Goal: Information Seeking & Learning: Learn about a topic

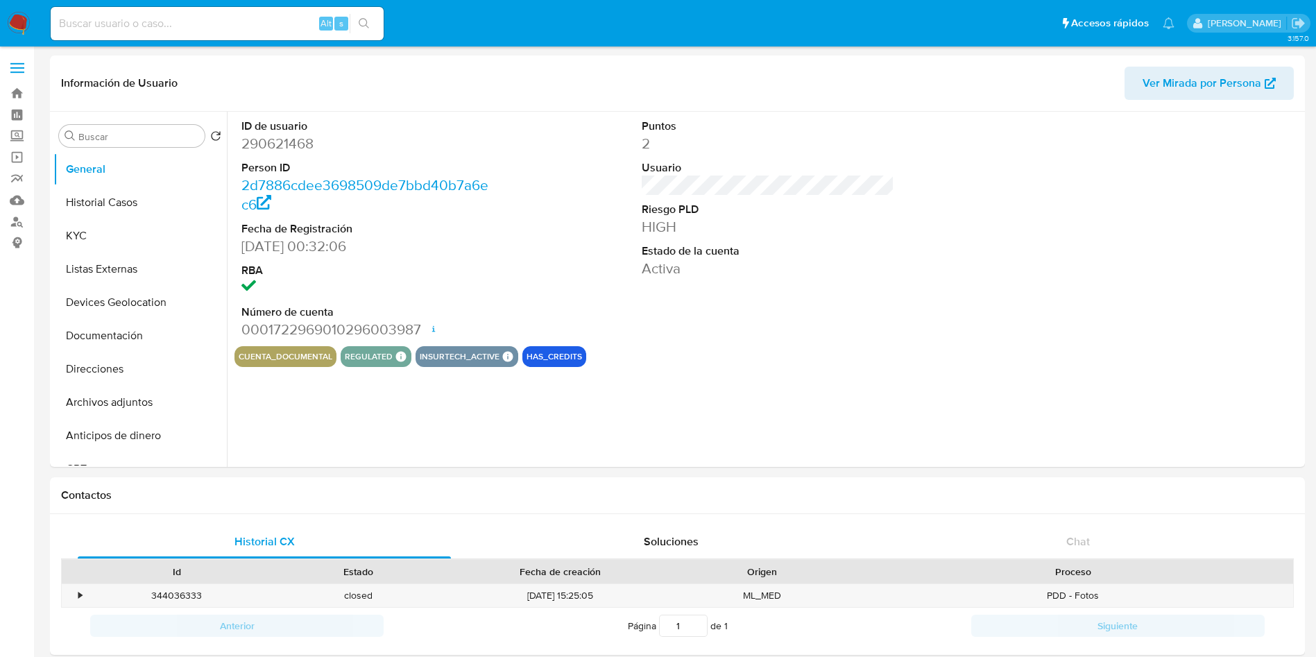
select select "10"
click at [213, 21] on input at bounding box center [217, 24] width 333 height 18
paste input "1272049157"
type input "1272049157"
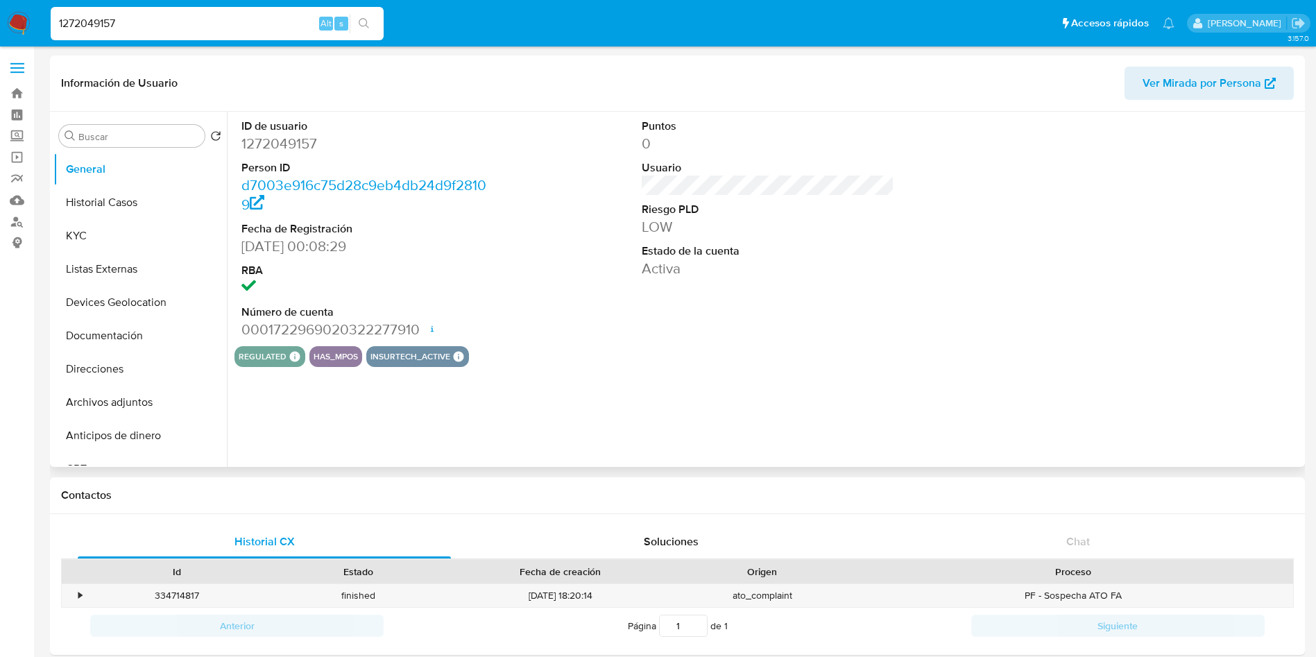
select select "10"
click at [131, 214] on button "Historial Casos" at bounding box center [134, 202] width 162 height 33
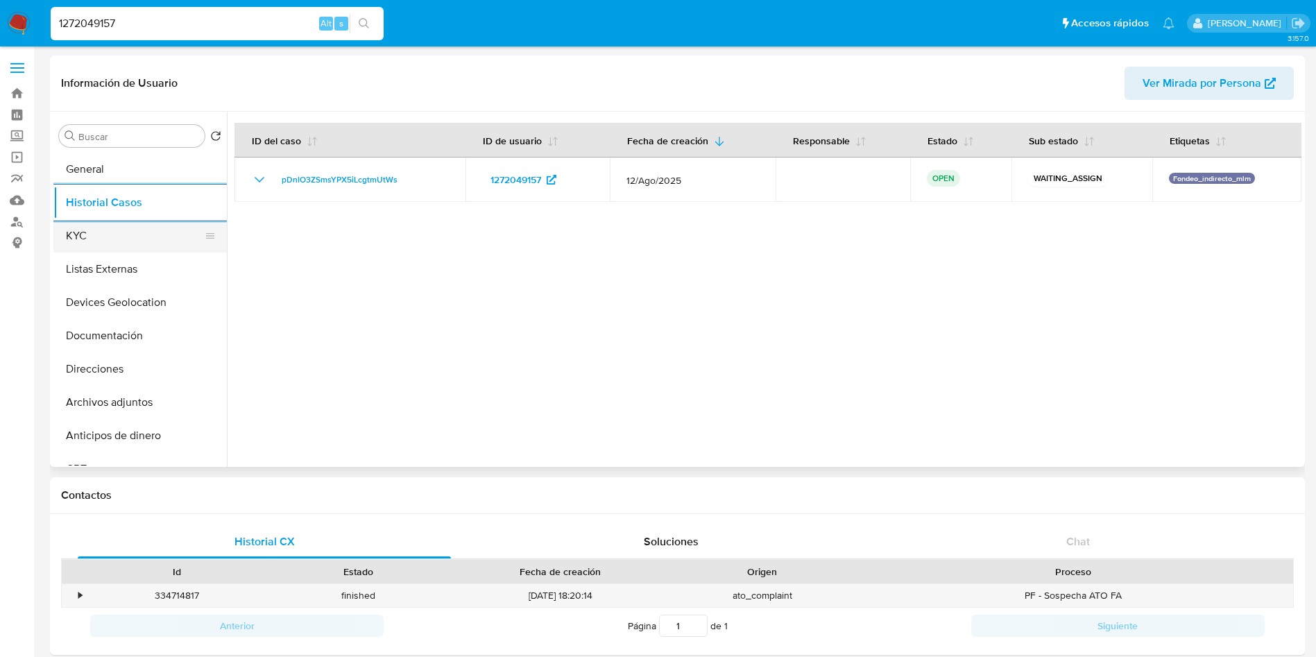
click at [129, 230] on button "KYC" at bounding box center [134, 235] width 162 height 33
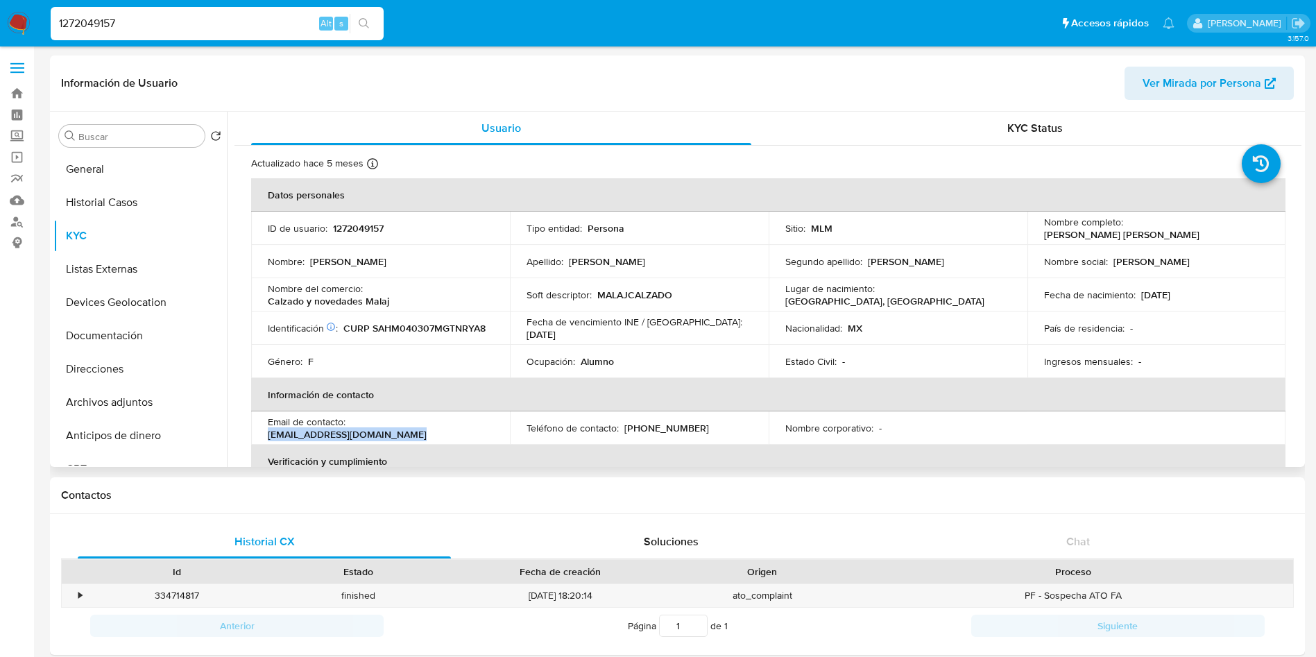
drag, startPoint x: 430, startPoint y: 437, endPoint x: 260, endPoint y: 428, distance: 170.2
click at [260, 428] on td "Email de contacto : mayrahernandez8349@gmail.com" at bounding box center [380, 427] width 259 height 33
copy p "mayrahernandez8349@gmail.com"
drag, startPoint x: 689, startPoint y: 429, endPoint x: 626, endPoint y: 425, distance: 63.3
click at [626, 425] on div "Teléfono de contacto : (462) 3210863" at bounding box center [640, 428] width 226 height 12
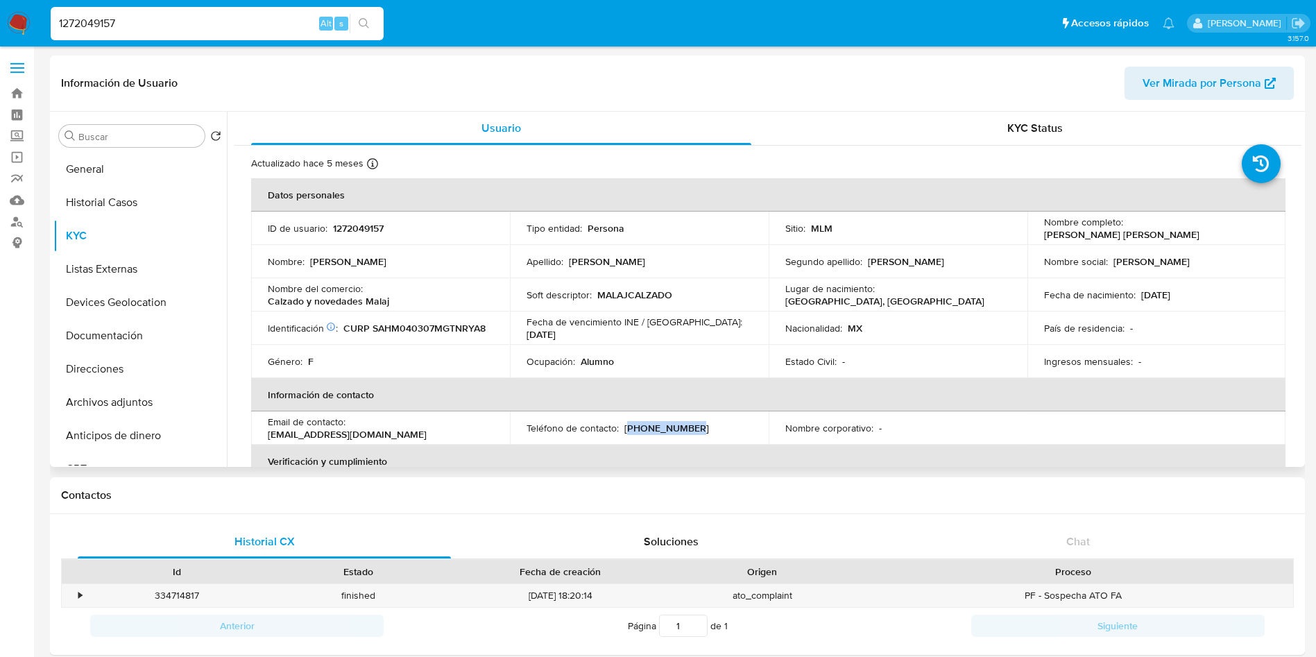
copy p "462) 3210863"
drag, startPoint x: 370, startPoint y: 291, endPoint x: 498, endPoint y: 297, distance: 127.8
click at [498, 297] on td "Nombre del comercio : Calzado y novedades Malaj" at bounding box center [380, 294] width 259 height 33
copy p "Calzado y novedades Malaj"
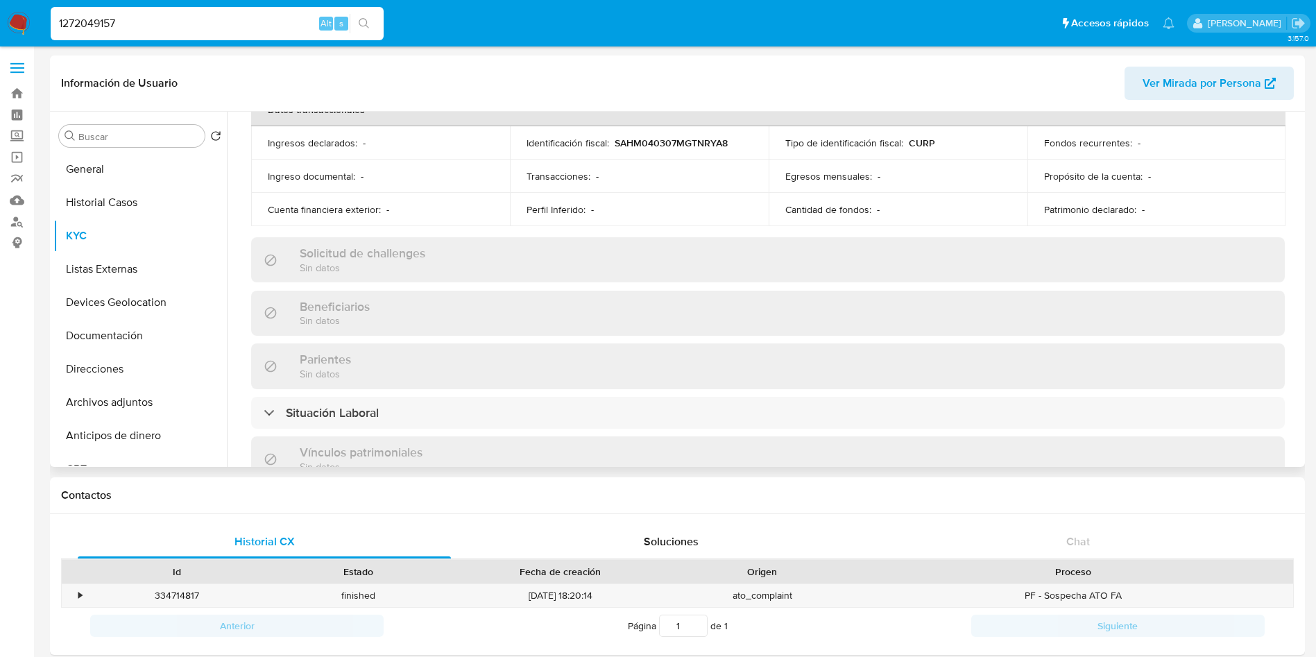
scroll to position [540, 0]
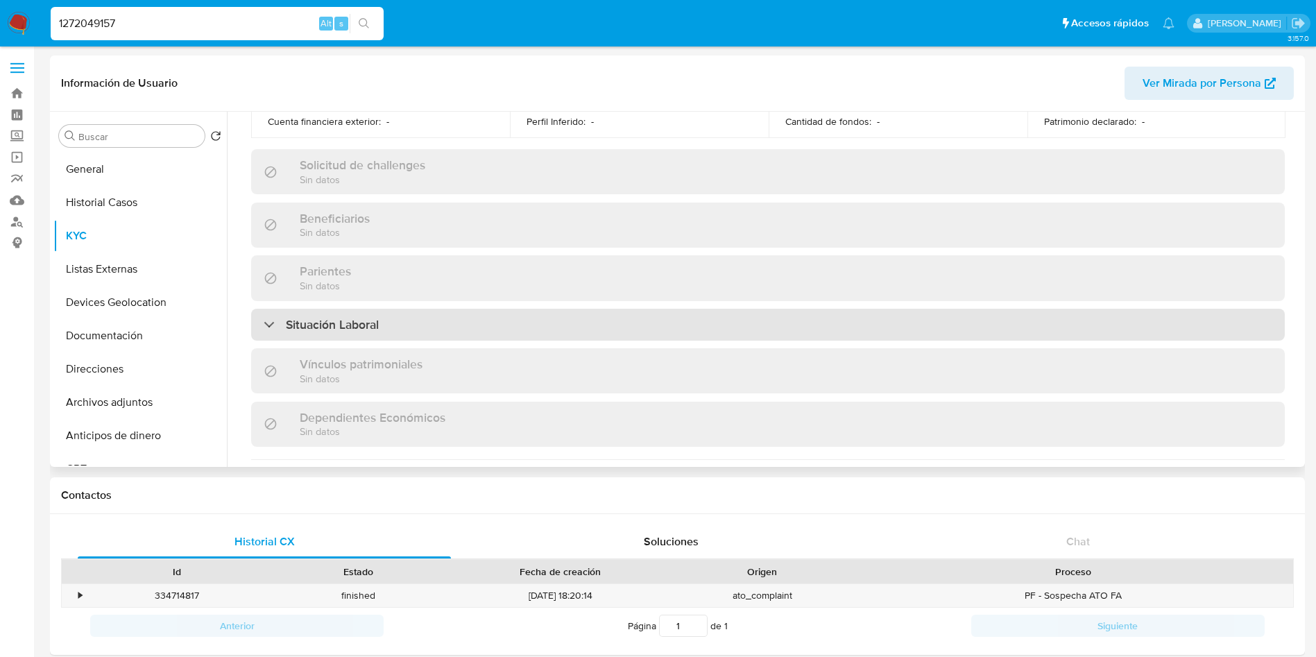
click at [432, 324] on div "Situación Laboral" at bounding box center [768, 325] width 1034 height 32
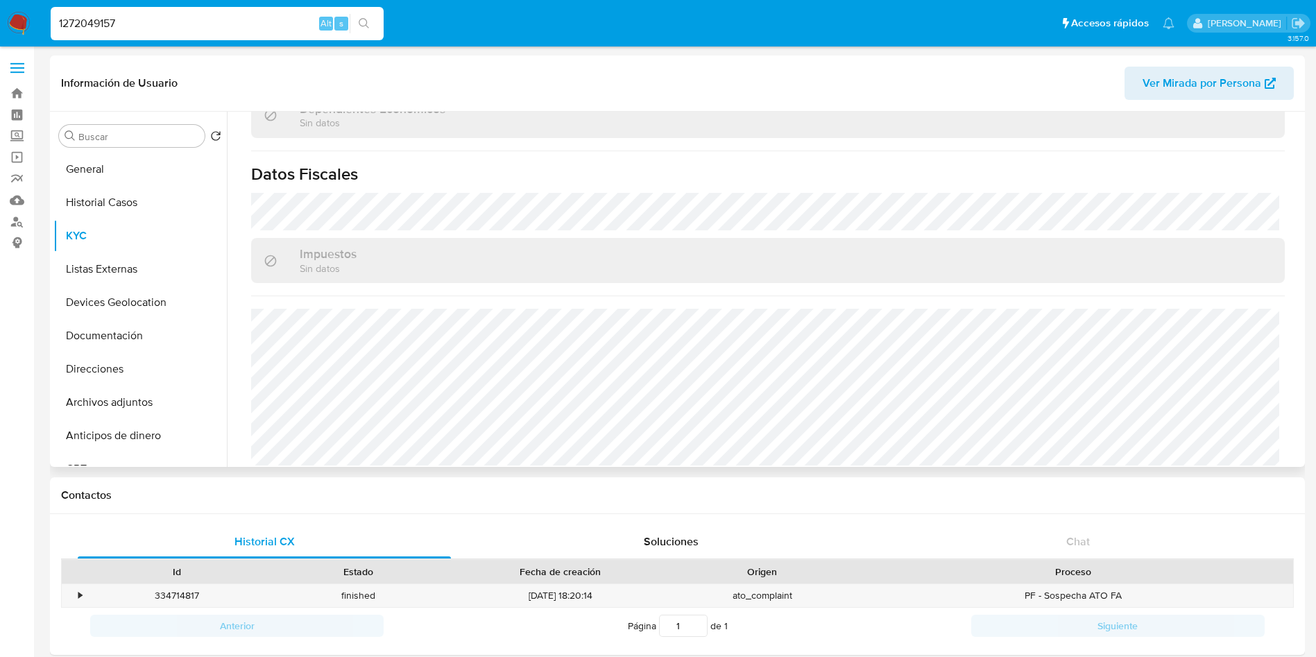
scroll to position [1060, 0]
click at [112, 262] on button "Listas Externas" at bounding box center [134, 269] width 162 height 33
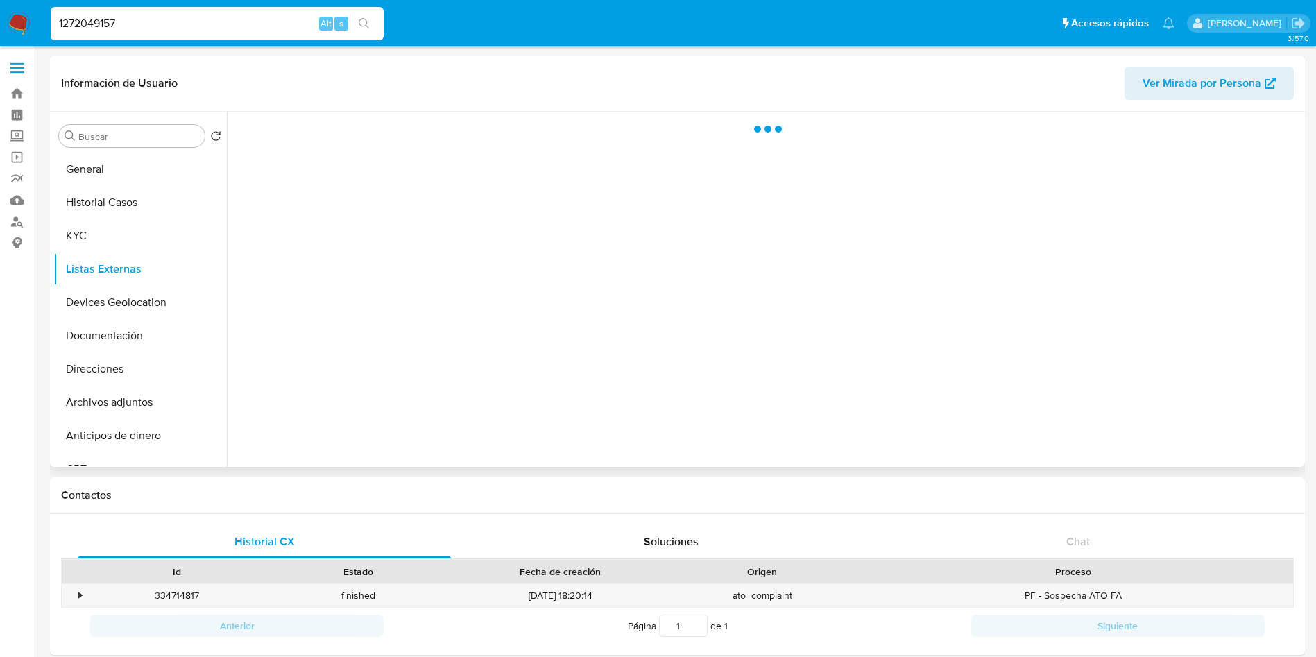
scroll to position [0, 0]
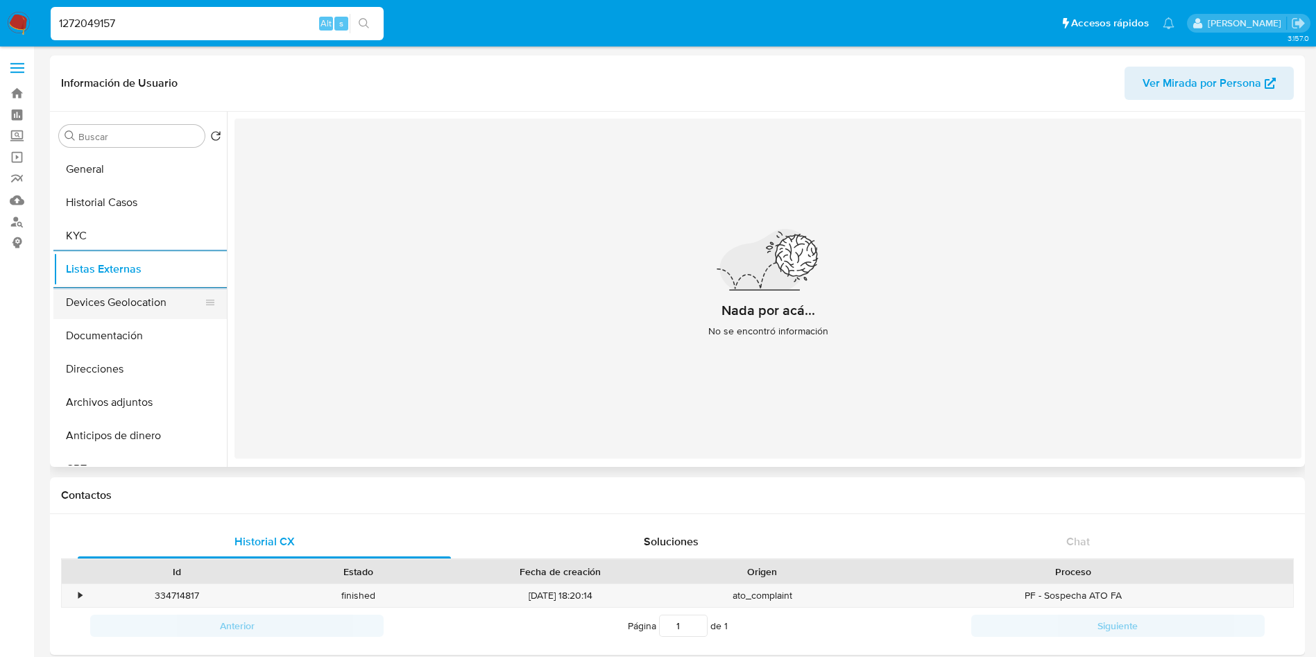
click at [138, 296] on button "Devices Geolocation" at bounding box center [134, 302] width 162 height 33
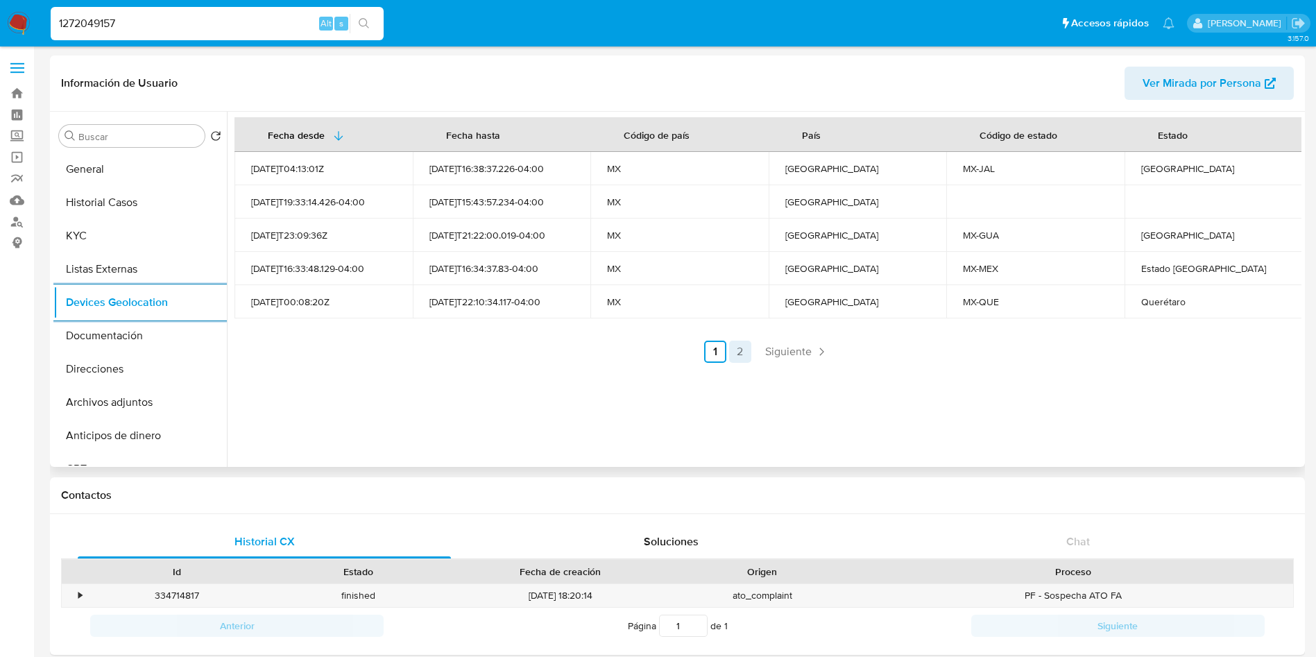
click at [740, 342] on link "2" at bounding box center [740, 352] width 22 height 22
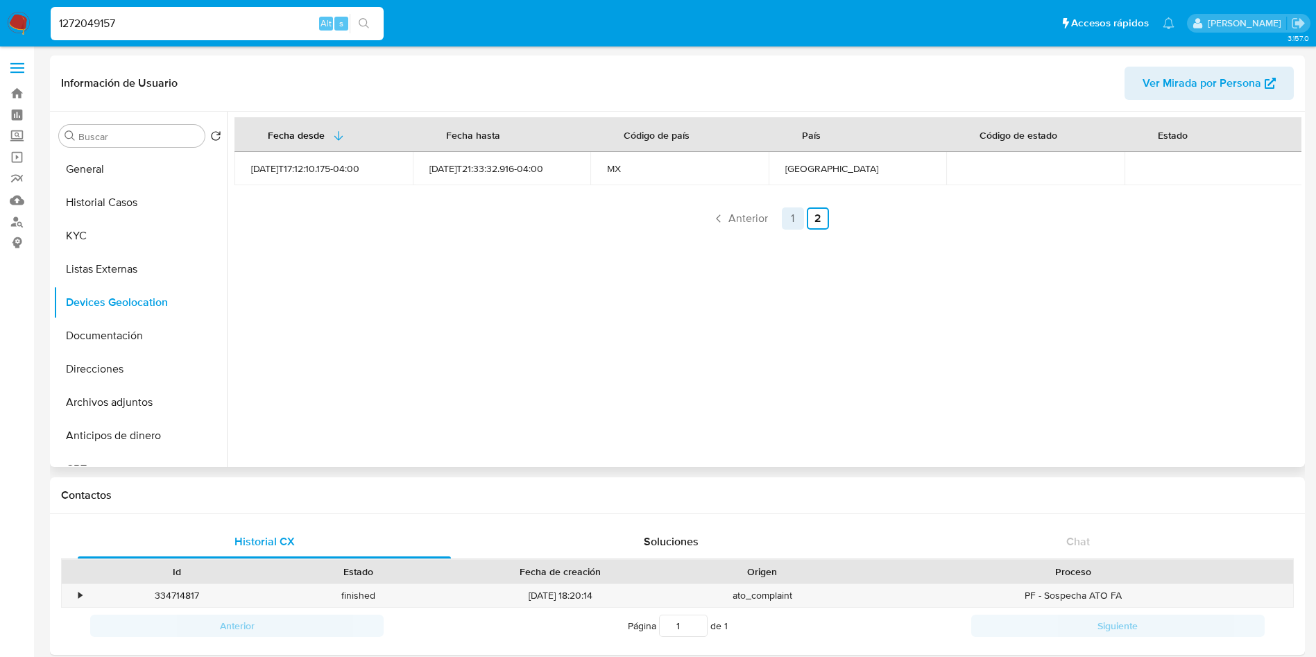
click at [788, 212] on link "1" at bounding box center [793, 218] width 22 height 22
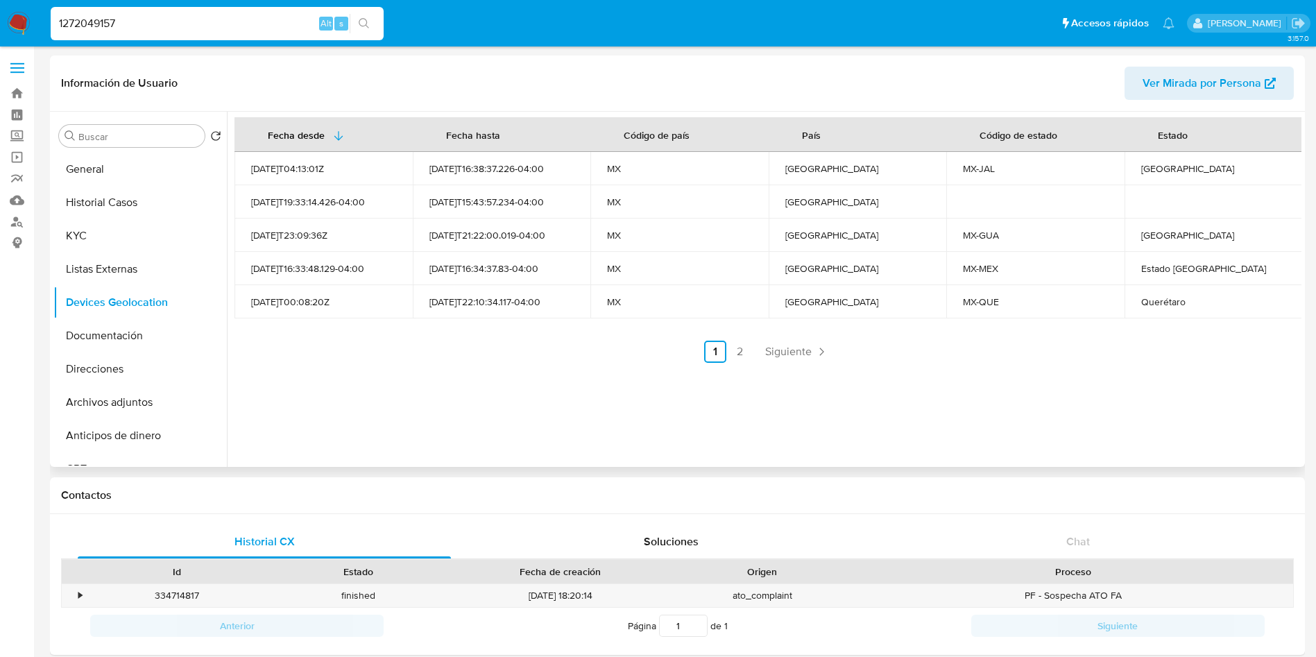
click at [1152, 167] on div "Jalisco" at bounding box center [1213, 168] width 145 height 12
click at [1151, 167] on div "Jalisco" at bounding box center [1213, 168] width 145 height 12
copy div "Jalisco"
click at [1162, 231] on div "Guanajuato" at bounding box center [1213, 235] width 145 height 12
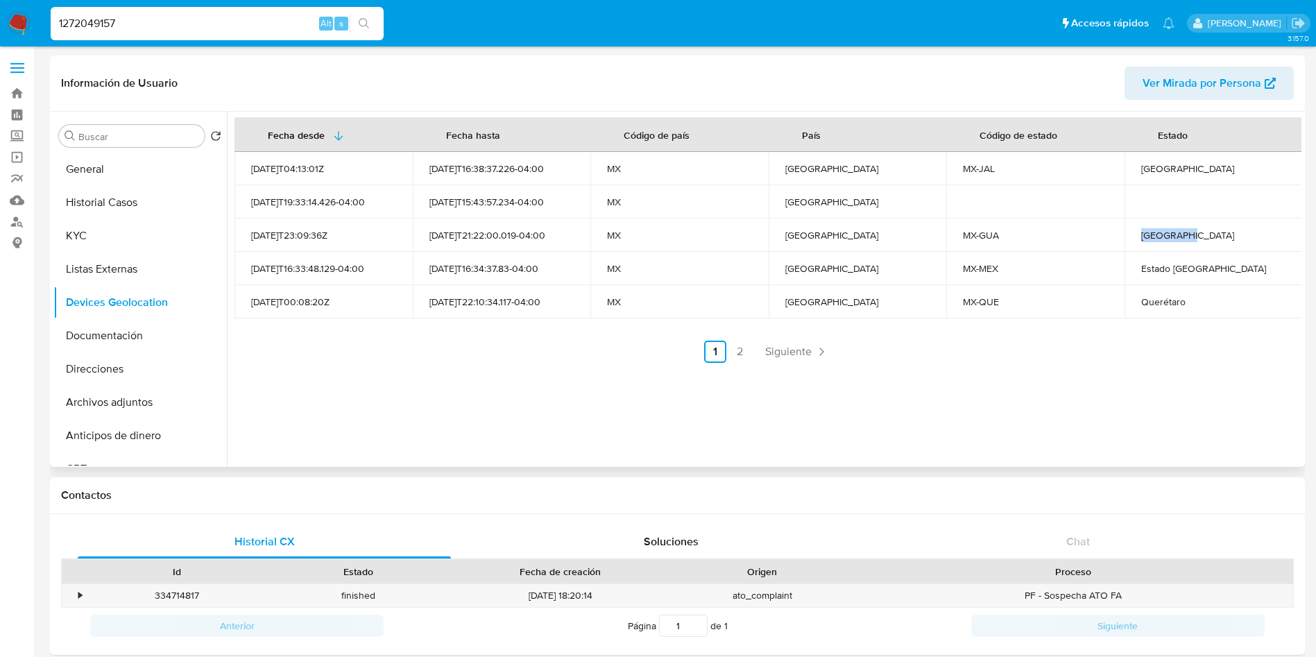
copy div "Guanajuato"
drag, startPoint x: 1131, startPoint y: 264, endPoint x: 1224, endPoint y: 264, distance: 93.0
click at [1224, 264] on td "Estado De México" at bounding box center [1214, 268] width 178 height 33
copy div "Estado De México"
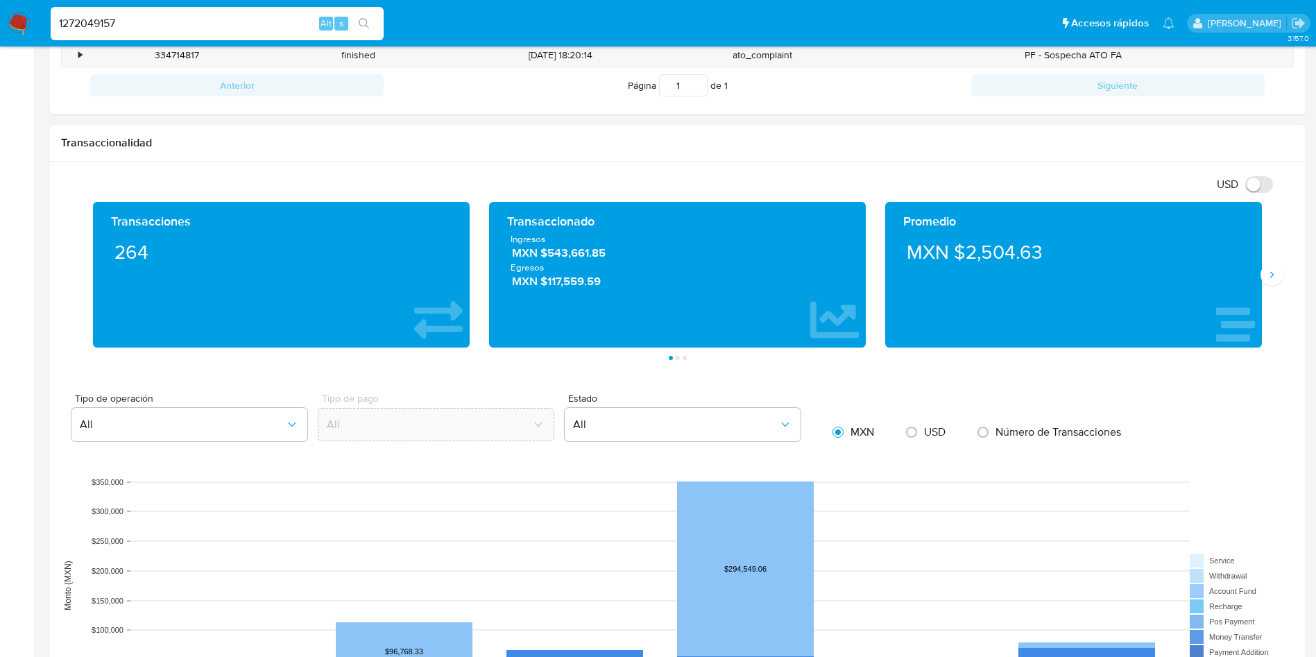
scroll to position [625, 0]
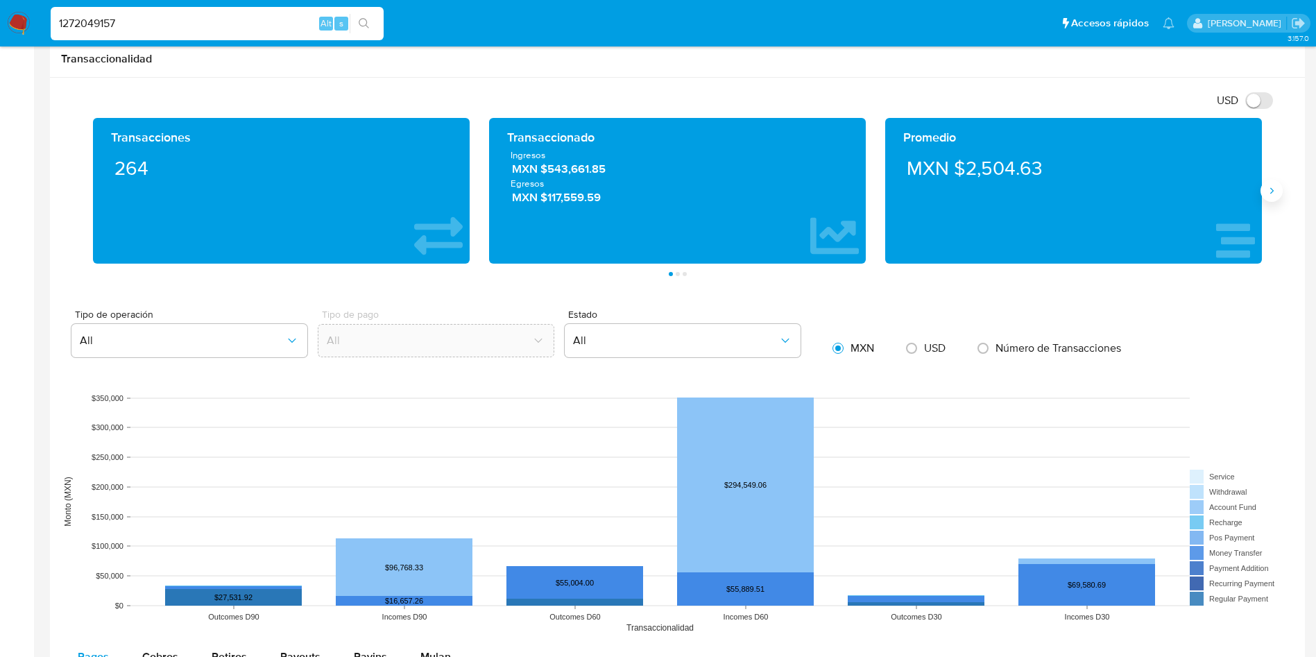
click at [1263, 185] on button "Siguiente" at bounding box center [1272, 191] width 22 height 22
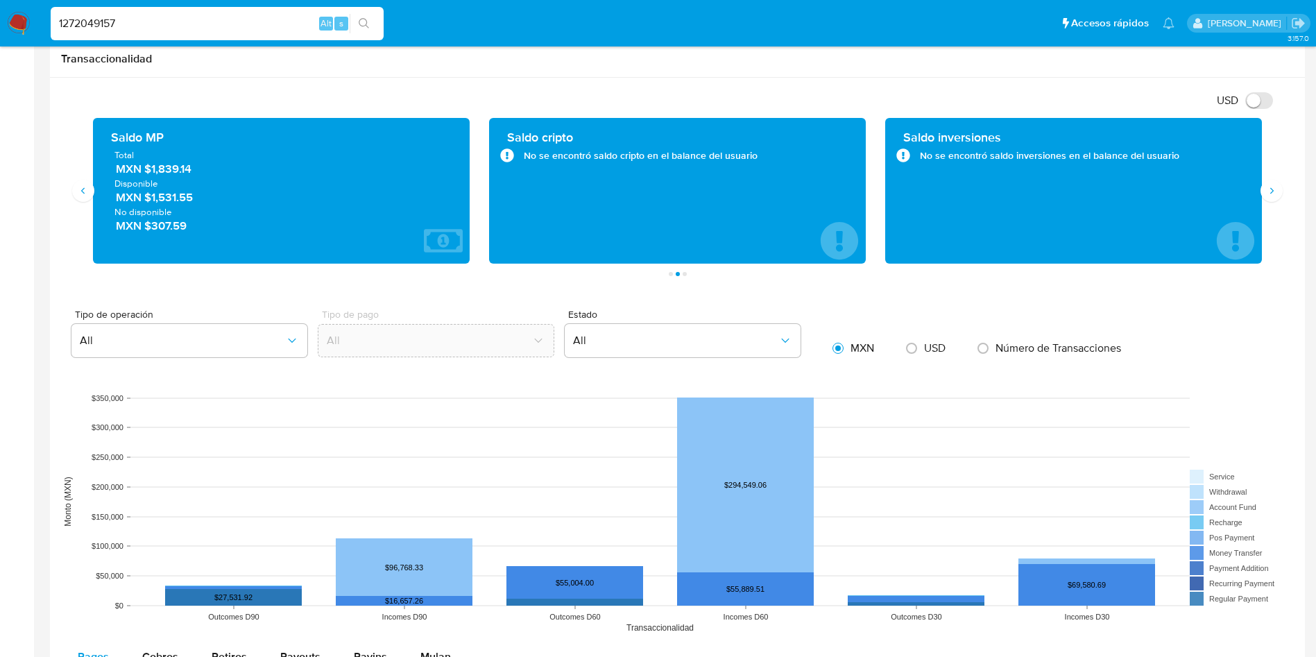
drag, startPoint x: 210, startPoint y: 171, endPoint x: 149, endPoint y: 169, distance: 60.4
click at [149, 169] on span "MXN $1,839.14" at bounding box center [282, 170] width 332 height 16
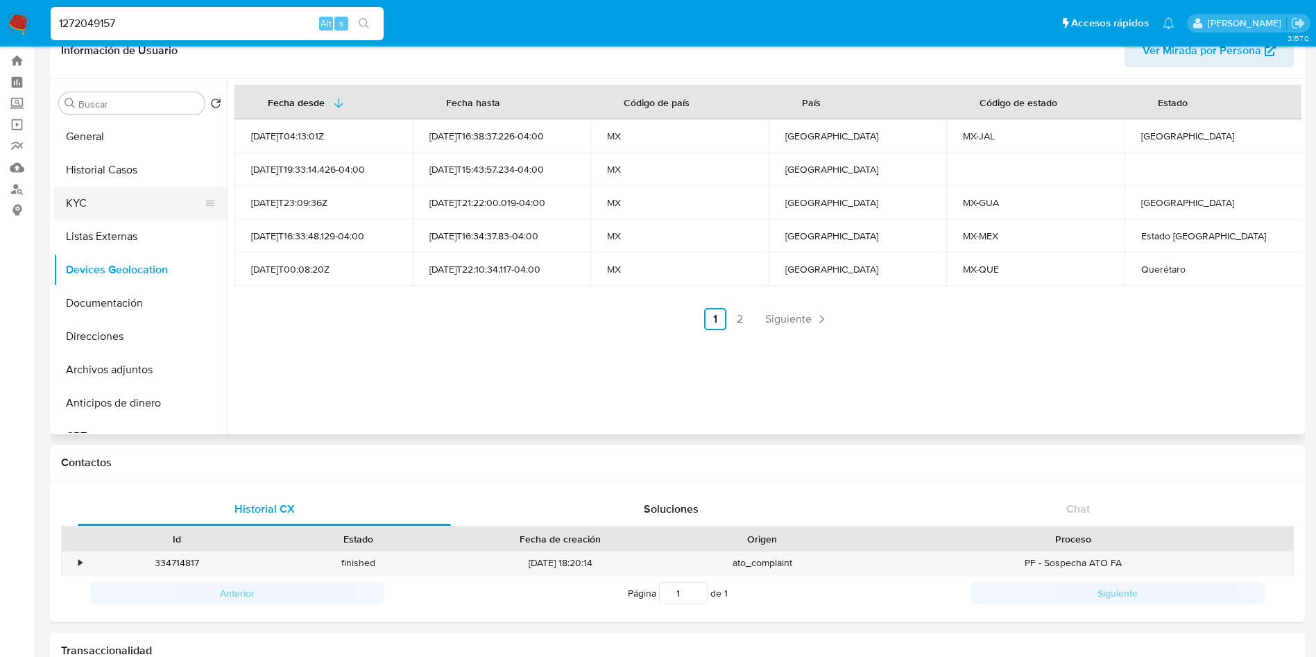
scroll to position [0, 0]
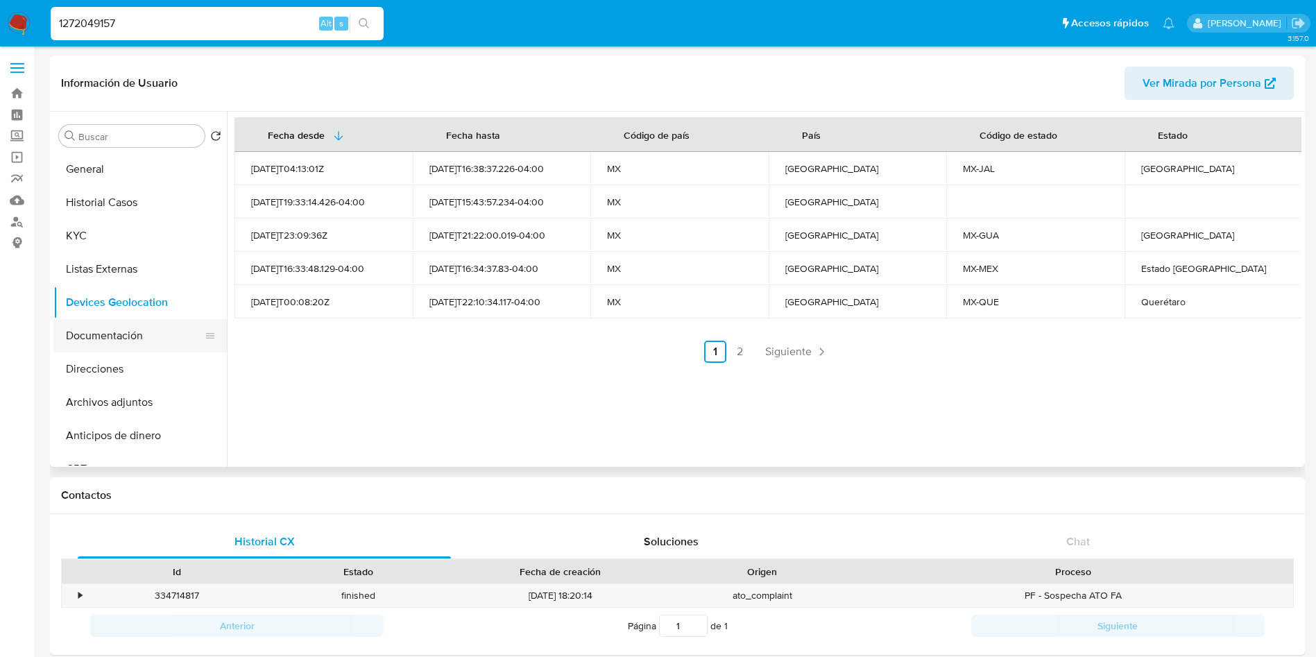
click at [83, 343] on button "Documentación" at bounding box center [134, 335] width 162 height 33
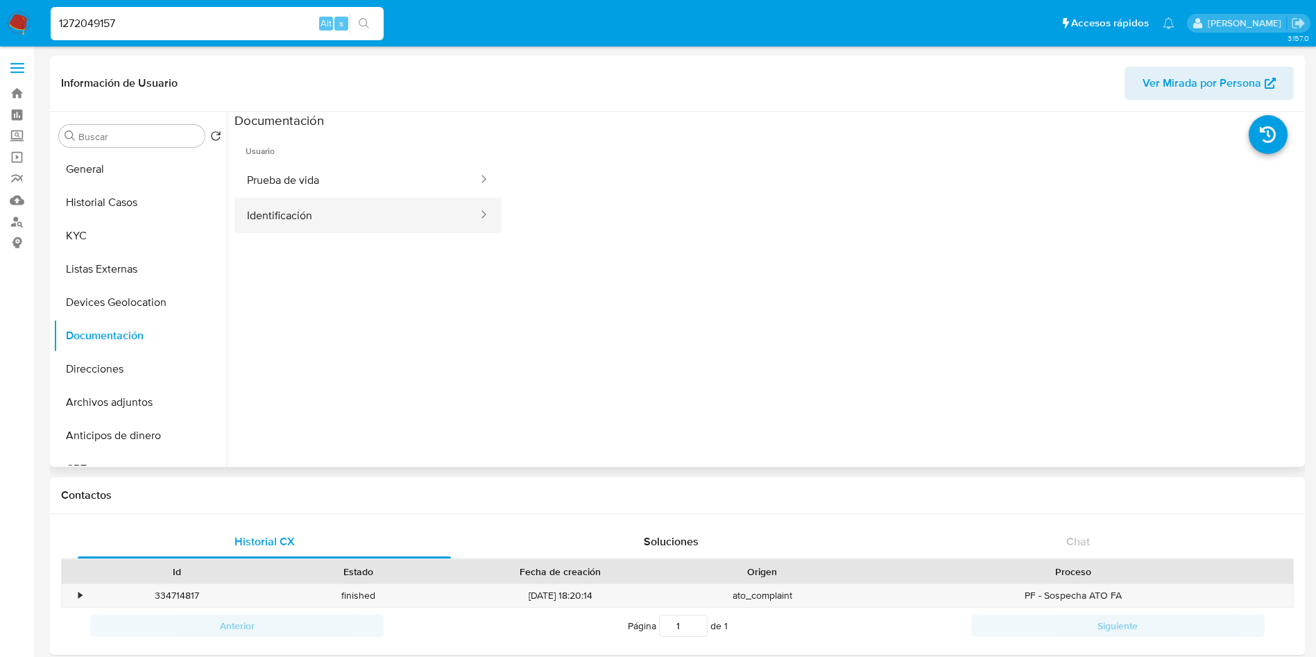
click at [370, 221] on button "Identificación" at bounding box center [357, 215] width 245 height 35
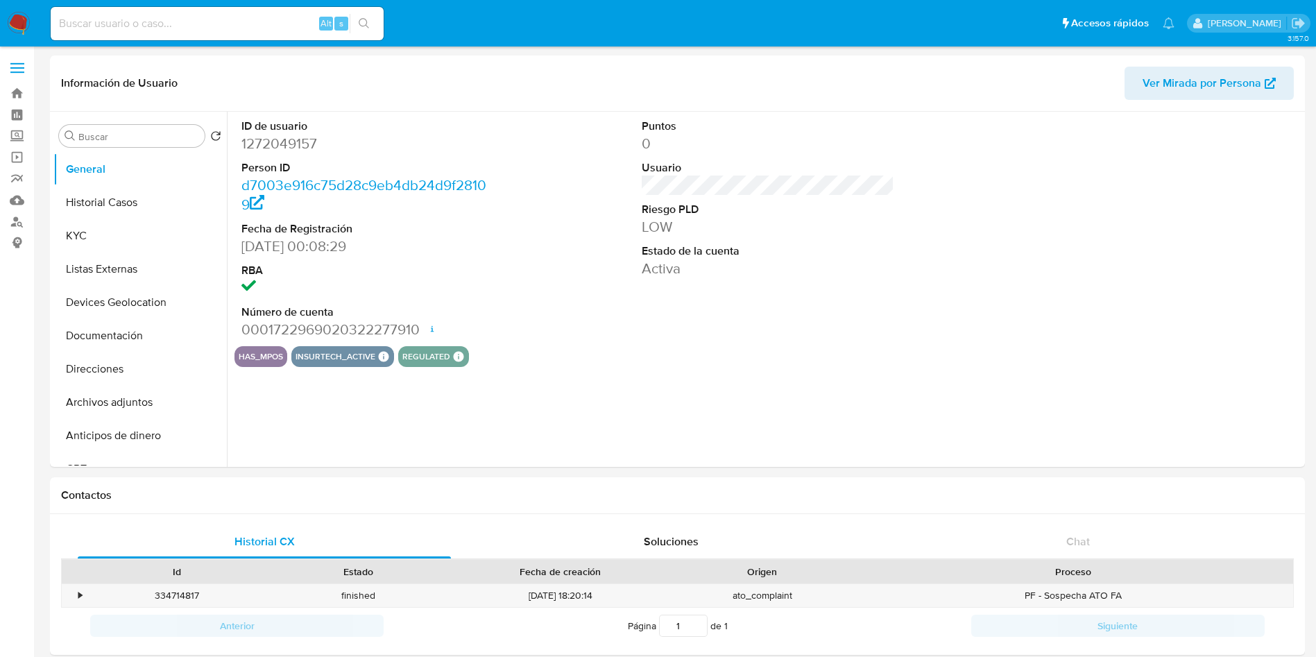
select select "10"
click at [128, 221] on button "KYC" at bounding box center [134, 235] width 162 height 33
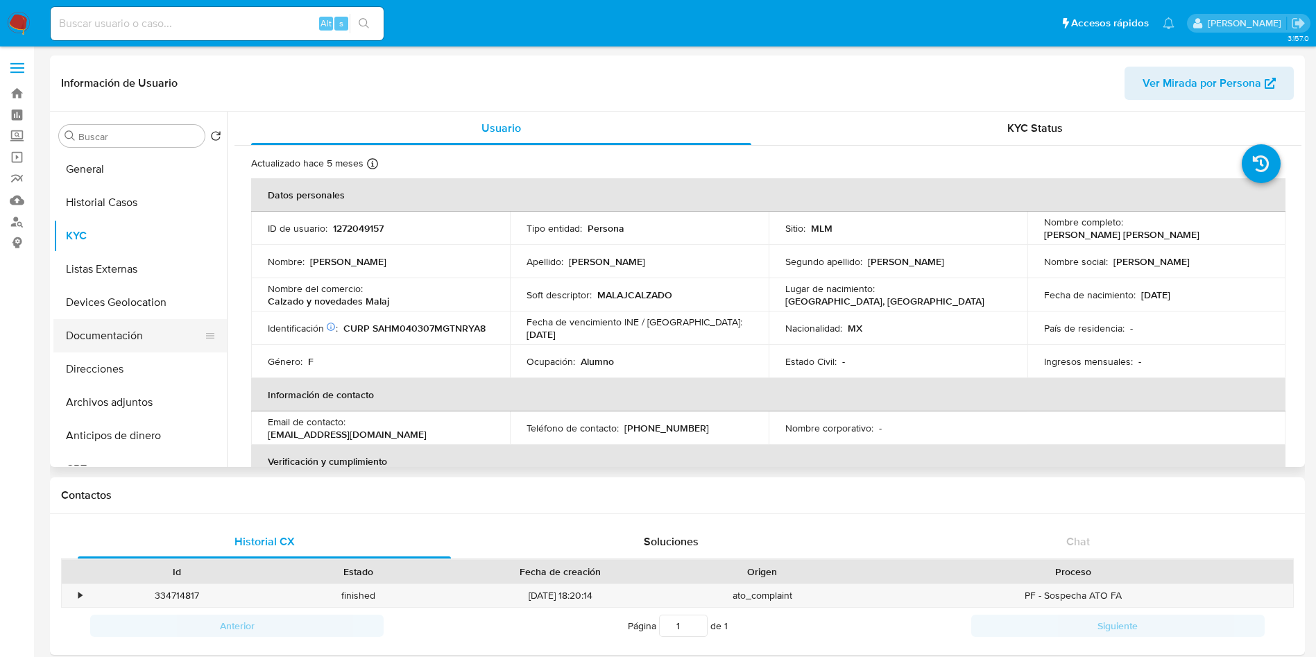
click at [137, 336] on button "Documentación" at bounding box center [134, 335] width 162 height 33
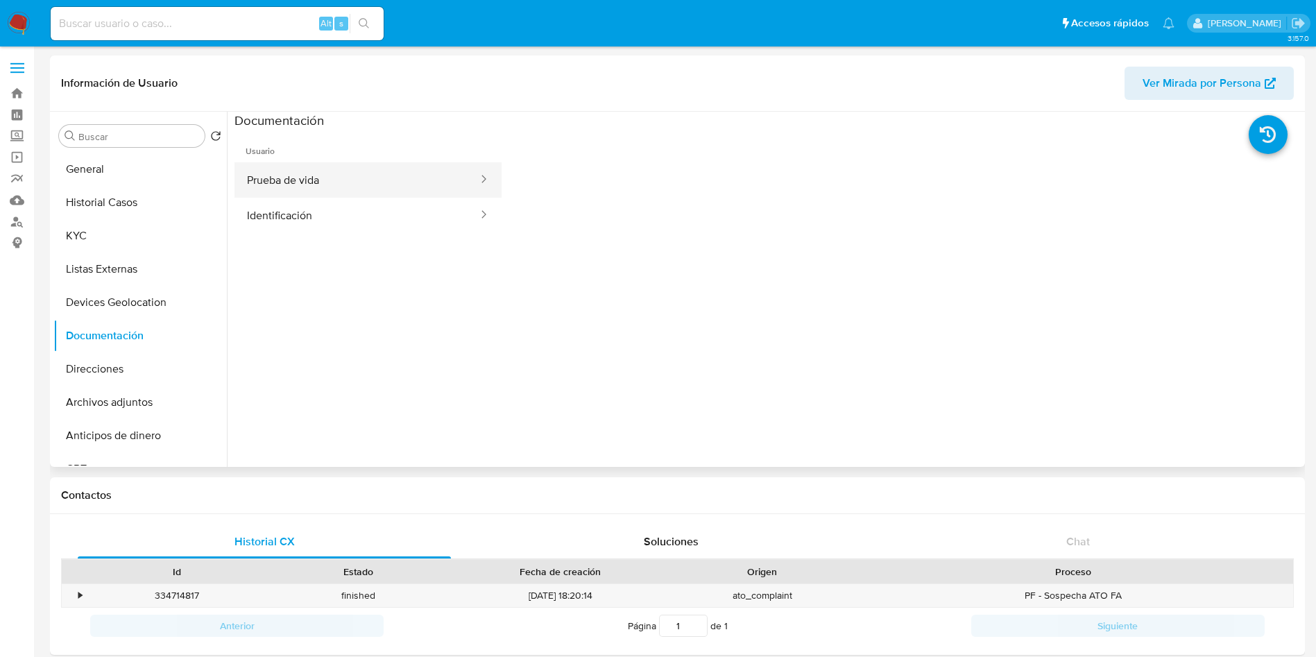
click at [302, 184] on button "Prueba de vida" at bounding box center [357, 179] width 245 height 35
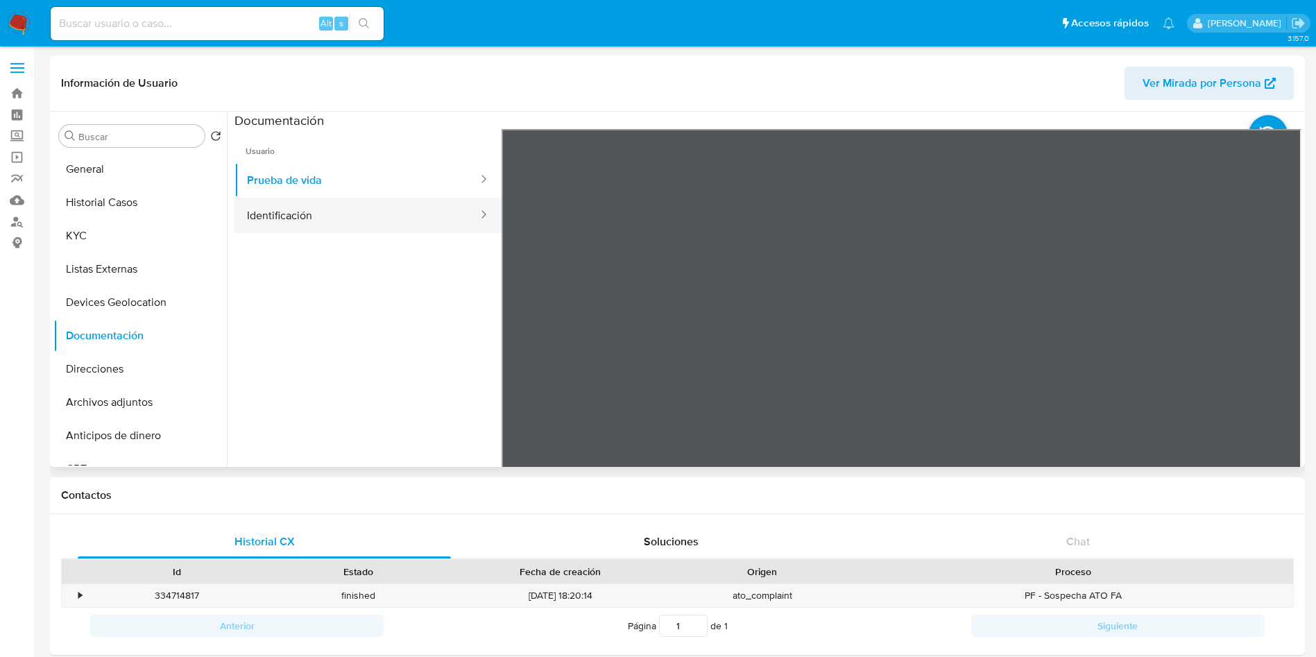
click at [314, 215] on button "Identificación" at bounding box center [357, 215] width 245 height 35
click at [1277, 347] on icon at bounding box center [1285, 355] width 28 height 28
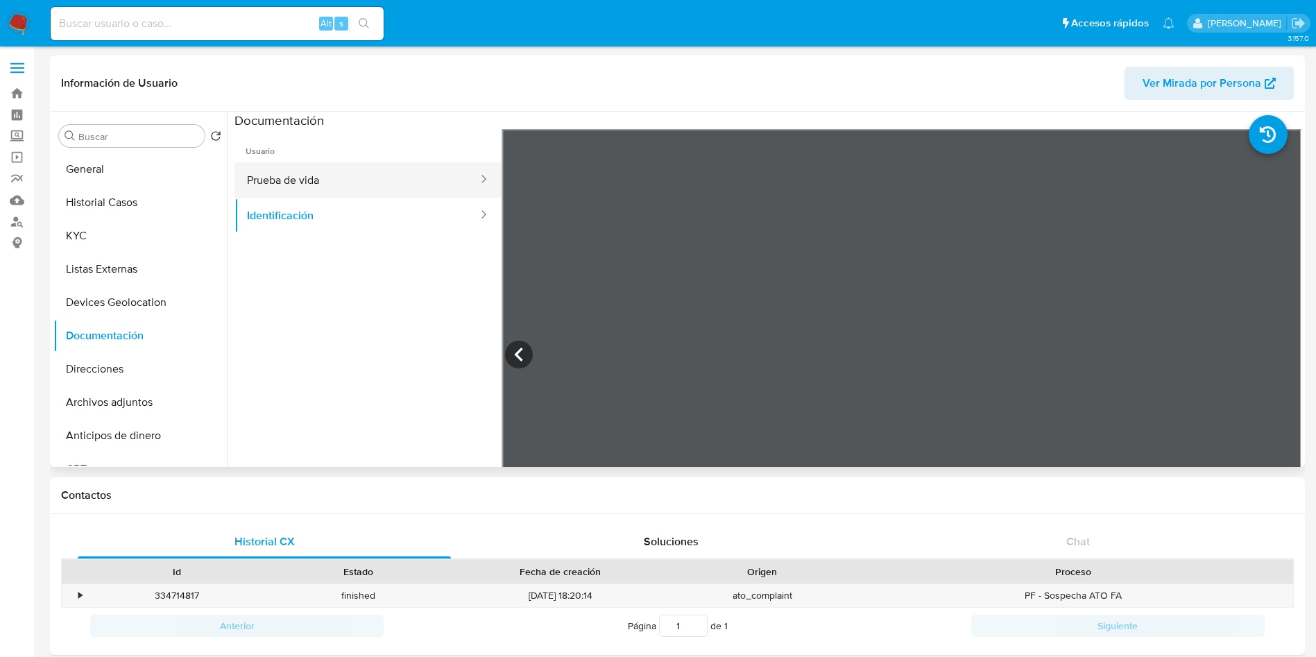
click at [328, 174] on button "Prueba de vida" at bounding box center [357, 179] width 245 height 35
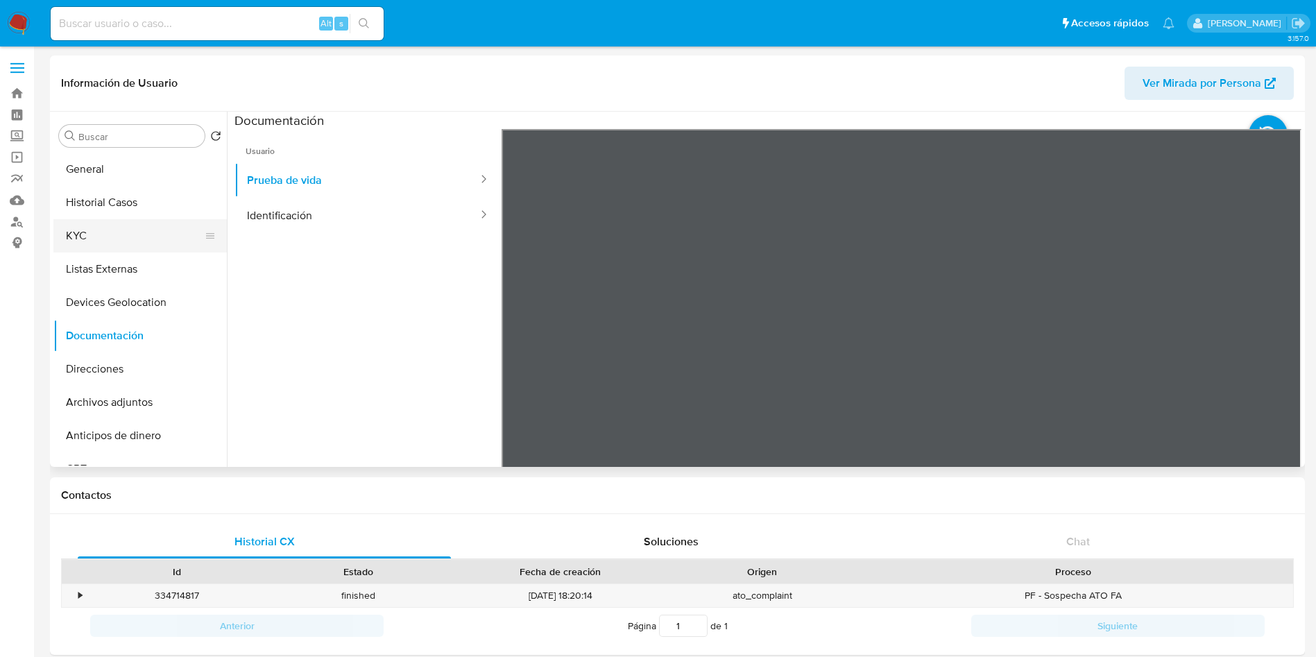
click at [103, 232] on button "KYC" at bounding box center [134, 235] width 162 height 33
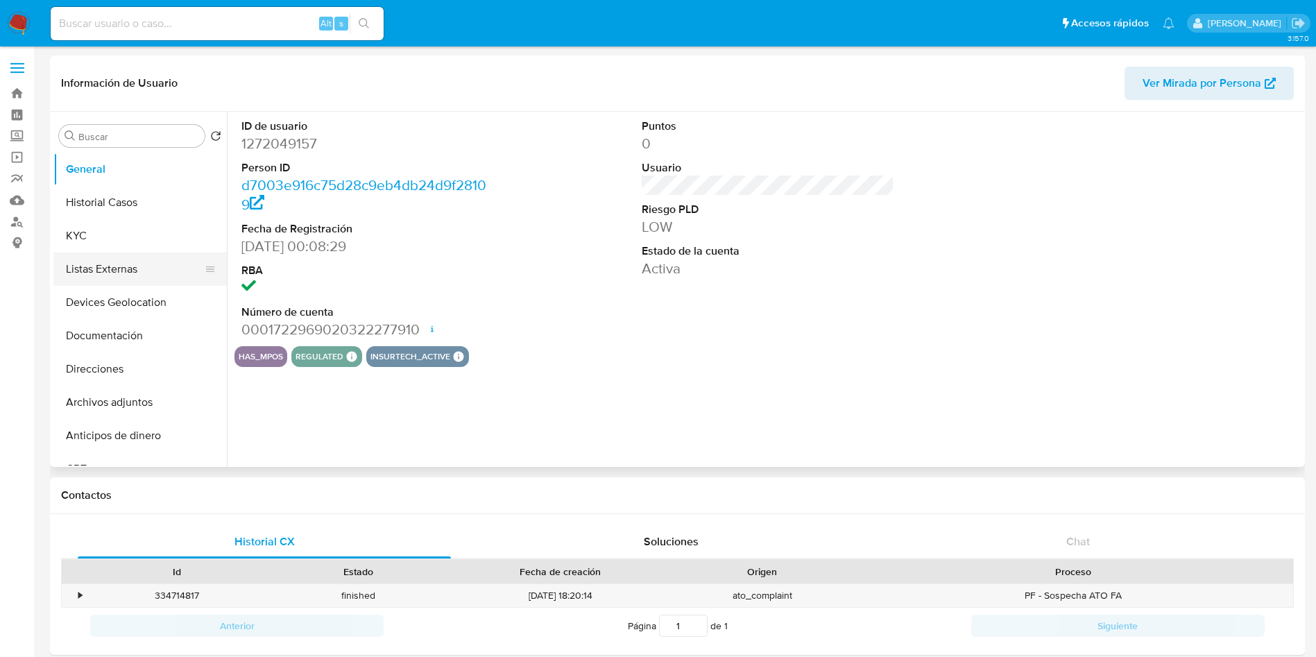
select select "10"
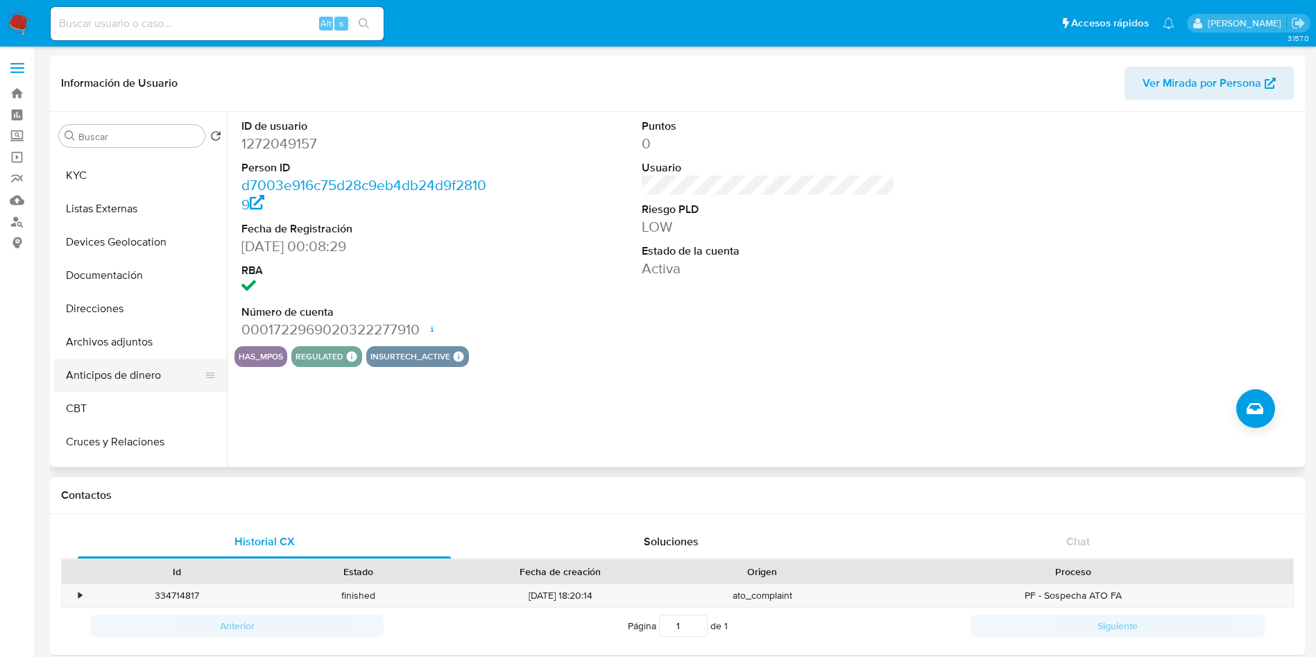
scroll to position [104, 0]
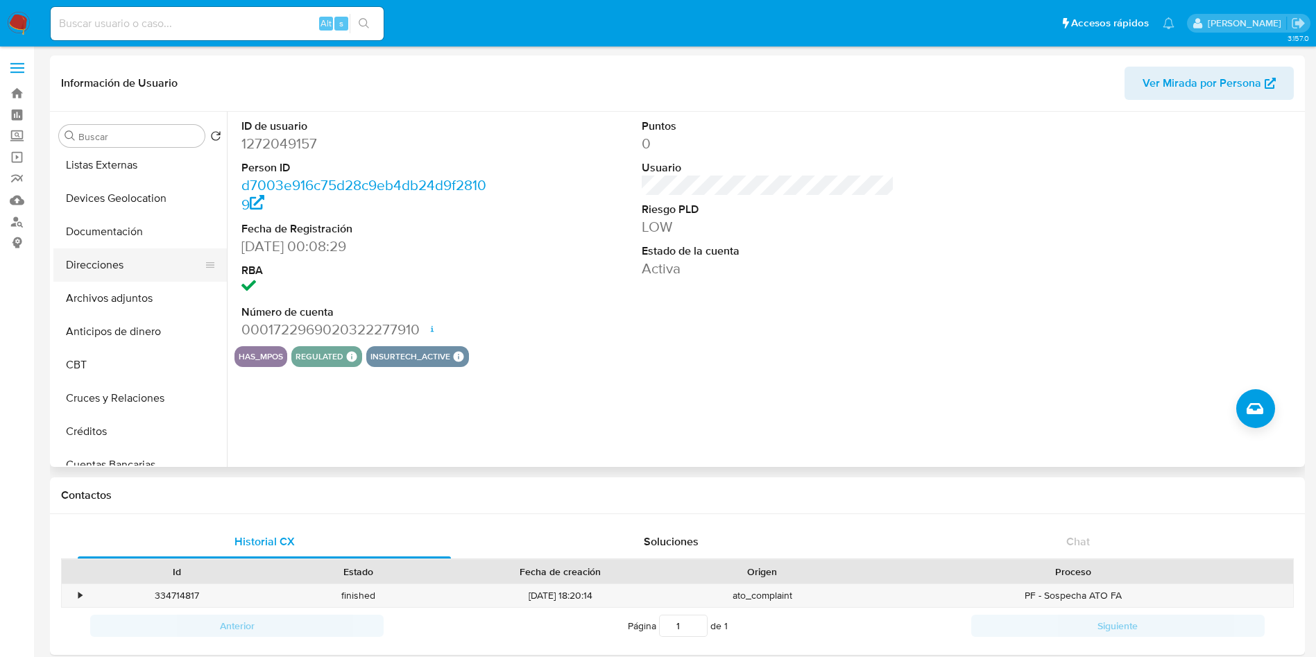
click at [117, 270] on button "Direcciones" at bounding box center [134, 264] width 162 height 33
